Goal: Use online tool/utility: Utilize a website feature to perform a specific function

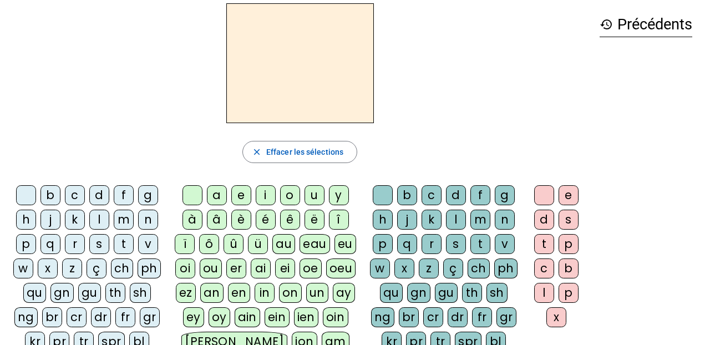
scroll to position [49, 0]
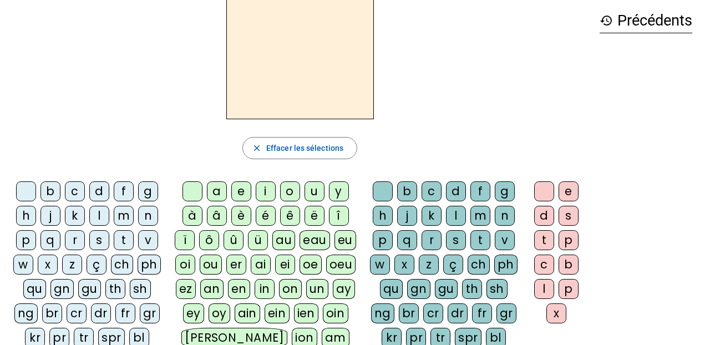
click at [121, 240] on div "t" at bounding box center [124, 240] width 20 height 20
click at [285, 215] on div "ê" at bounding box center [290, 216] width 20 height 20
click at [121, 236] on div "t" at bounding box center [124, 240] width 20 height 20
click at [480, 239] on div "t" at bounding box center [480, 240] width 20 height 20
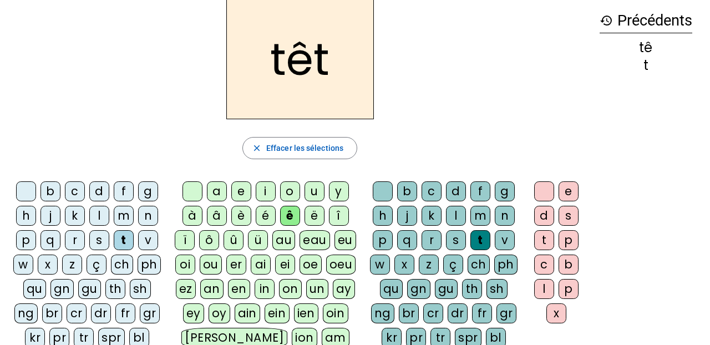
click at [572, 193] on div "e" at bounding box center [569, 191] width 20 height 20
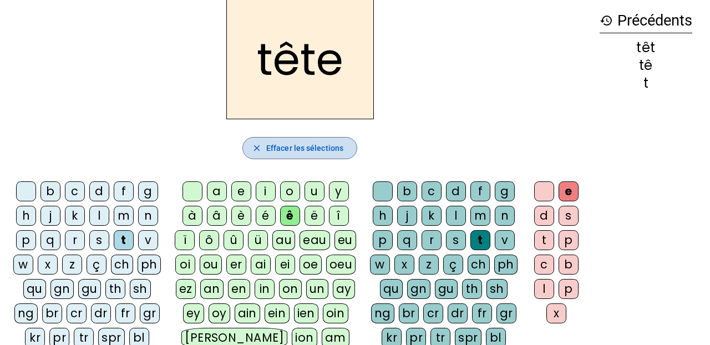
click at [339, 153] on span "Effacer les sélections" at bounding box center [304, 147] width 77 height 13
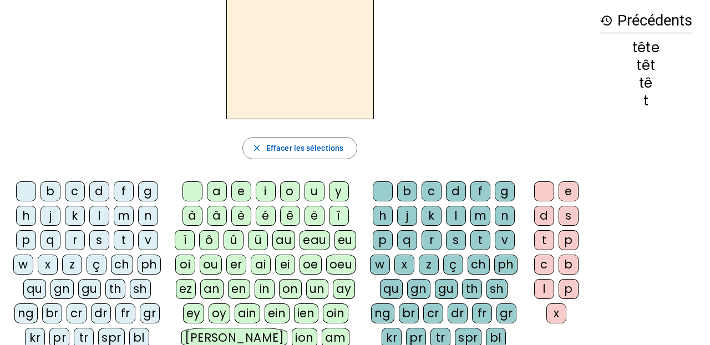
click at [123, 192] on div "f" at bounding box center [124, 191] width 20 height 20
click at [290, 212] on div "ê" at bounding box center [290, 216] width 20 height 20
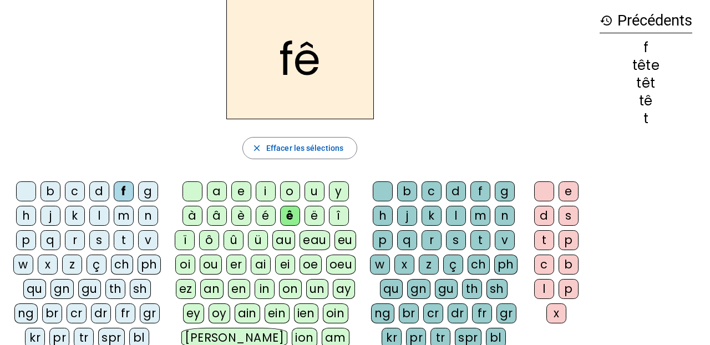
click at [125, 240] on div "t" at bounding box center [124, 240] width 20 height 20
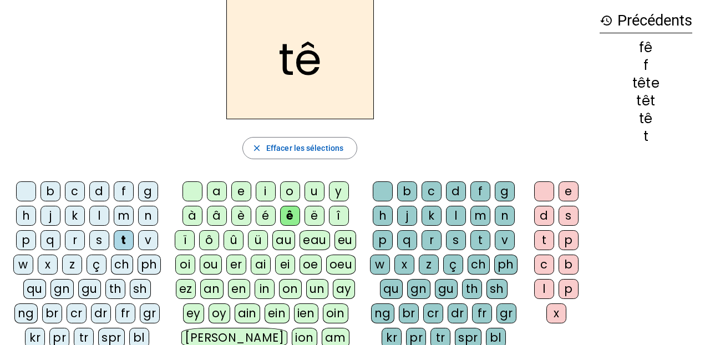
click at [120, 189] on div "f" at bounding box center [124, 191] width 20 height 20
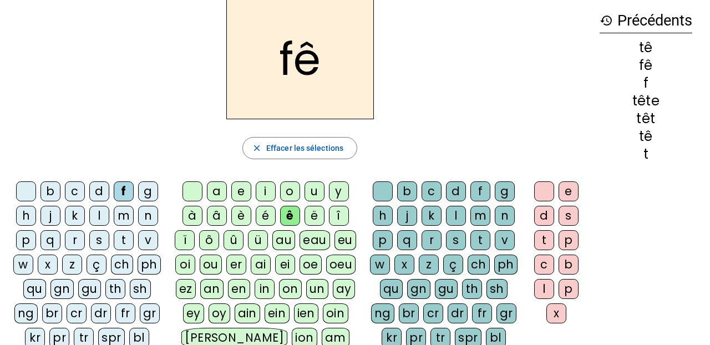
click at [479, 238] on div "t" at bounding box center [480, 240] width 20 height 20
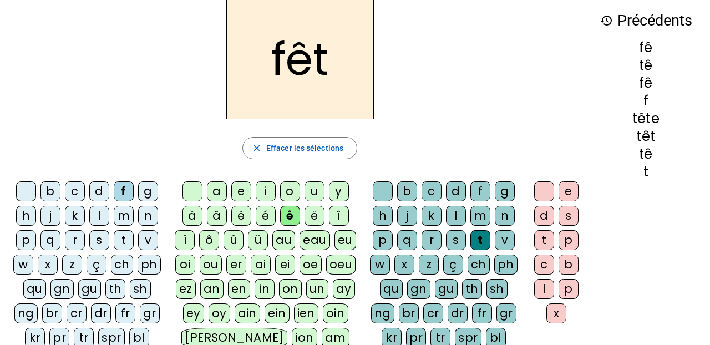
click at [570, 194] on div "e" at bounding box center [569, 191] width 20 height 20
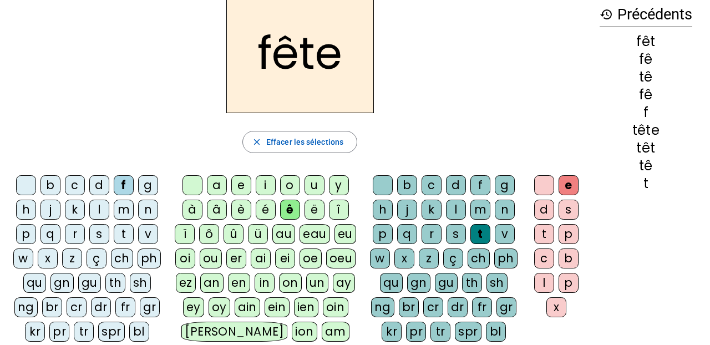
scroll to position [52, 0]
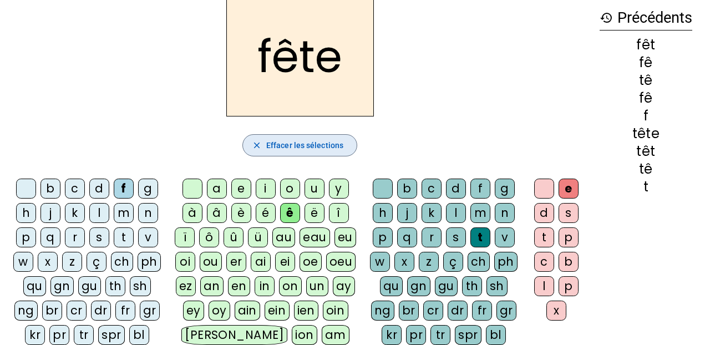
click at [292, 147] on span "Effacer les sélections" at bounding box center [304, 145] width 77 height 13
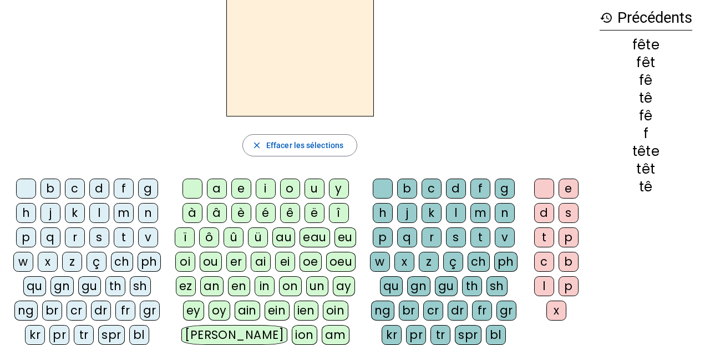
click at [287, 212] on div "ê" at bounding box center [290, 213] width 20 height 20
click at [482, 241] on div "t" at bounding box center [480, 237] width 20 height 20
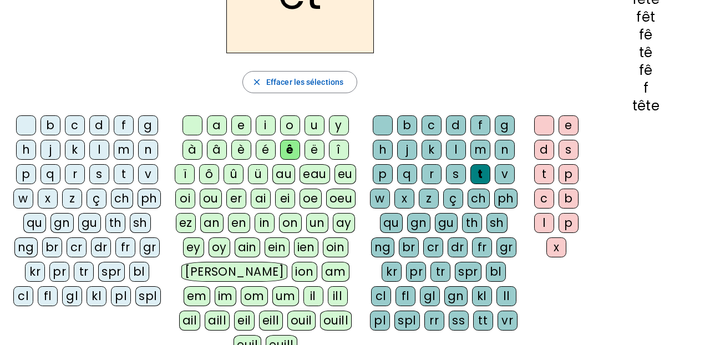
scroll to position [119, 0]
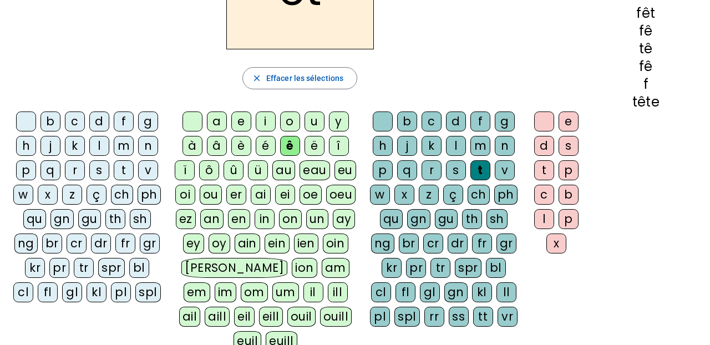
click at [442, 272] on div "tr" at bounding box center [440, 268] width 20 height 20
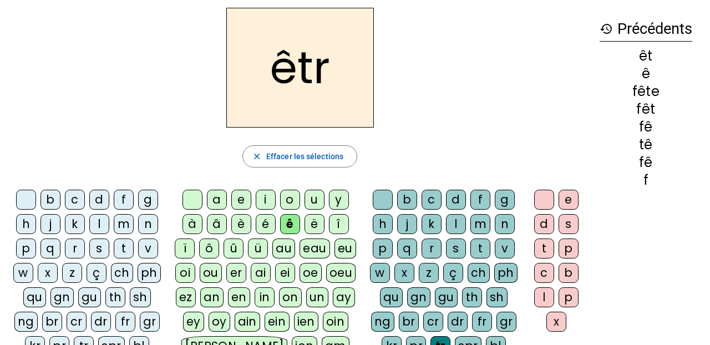
scroll to position [38, 0]
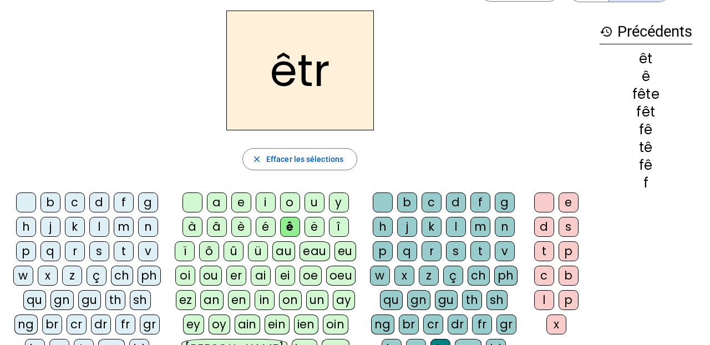
click at [572, 200] on div "e" at bounding box center [569, 202] width 20 height 20
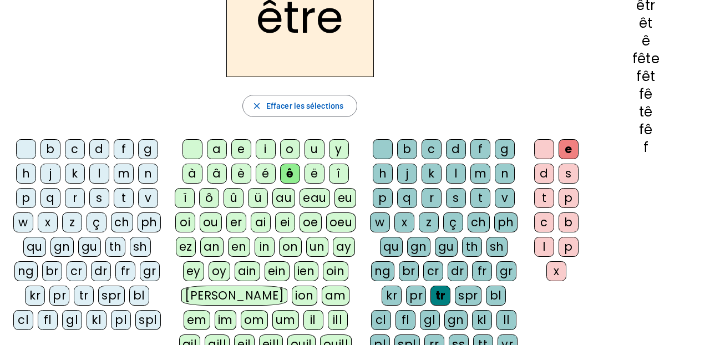
scroll to position [99, 0]
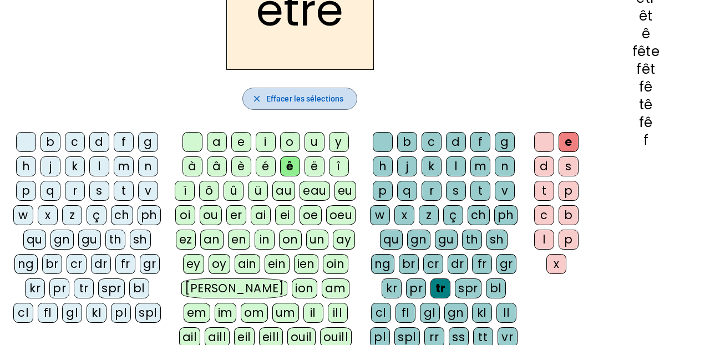
click at [338, 103] on span "Effacer les sélections" at bounding box center [304, 98] width 77 height 13
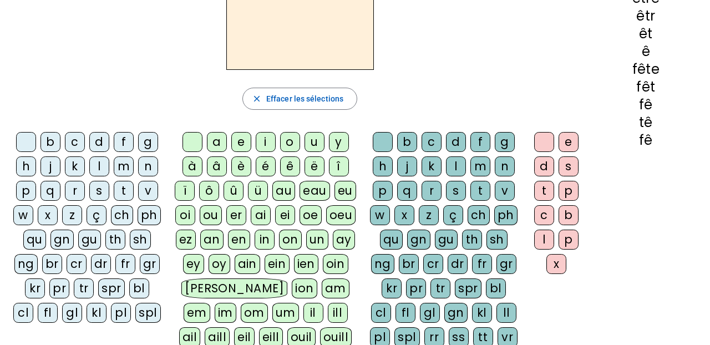
click at [51, 140] on div "b" at bounding box center [50, 142] width 20 height 20
click at [291, 171] on div "ê" at bounding box center [290, 166] width 20 height 20
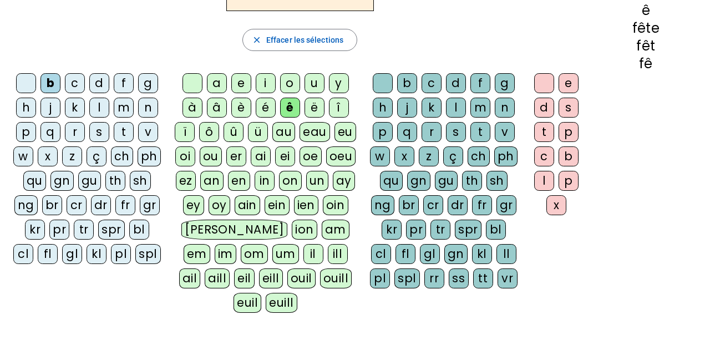
scroll to position [161, 0]
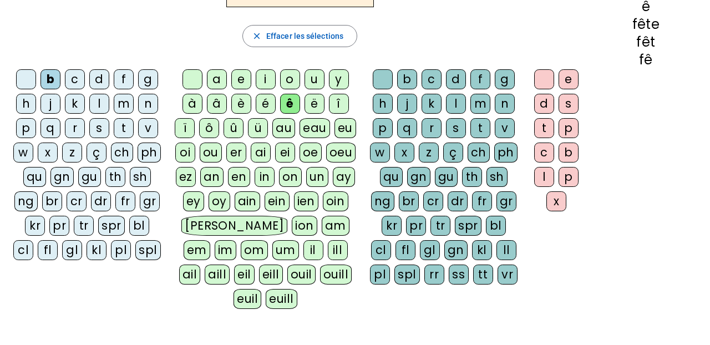
click at [476, 126] on div "t" at bounding box center [480, 128] width 20 height 20
click at [567, 78] on div "e" at bounding box center [569, 79] width 20 height 20
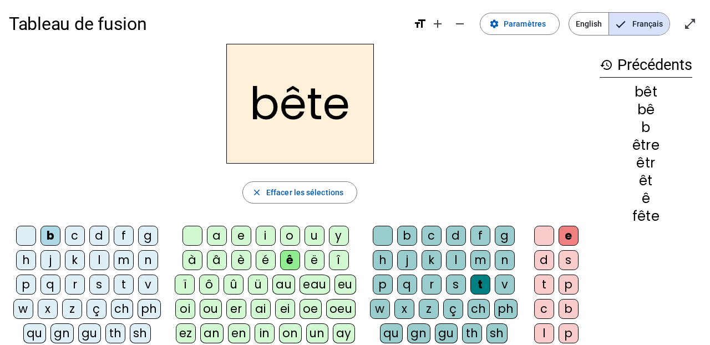
scroll to position [0, 0]
